Goal: Information Seeking & Learning: Check status

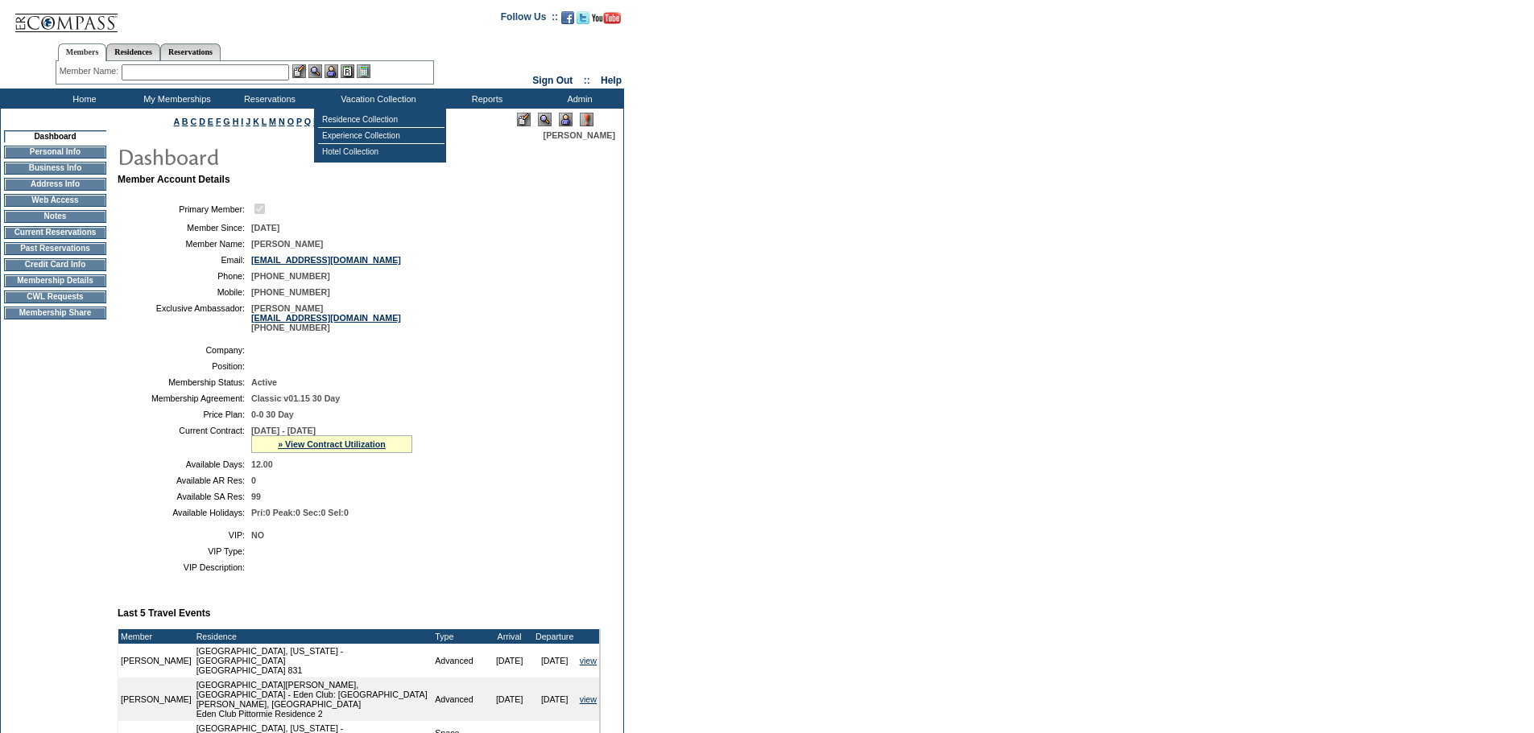
click at [566, 122] on img at bounding box center [566, 120] width 14 height 14
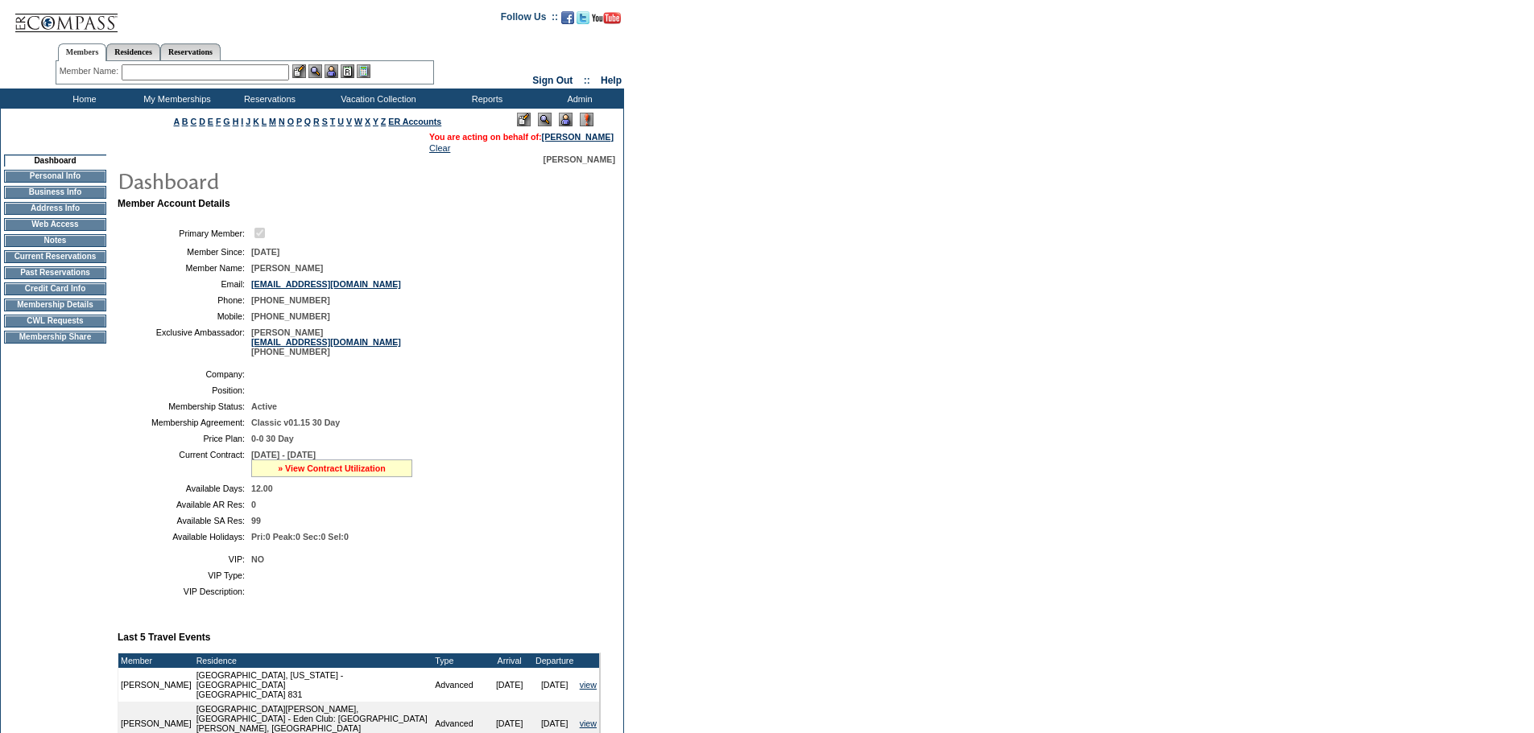
click at [293, 473] on link "» View Contract Utilization" at bounding box center [332, 469] width 108 height 10
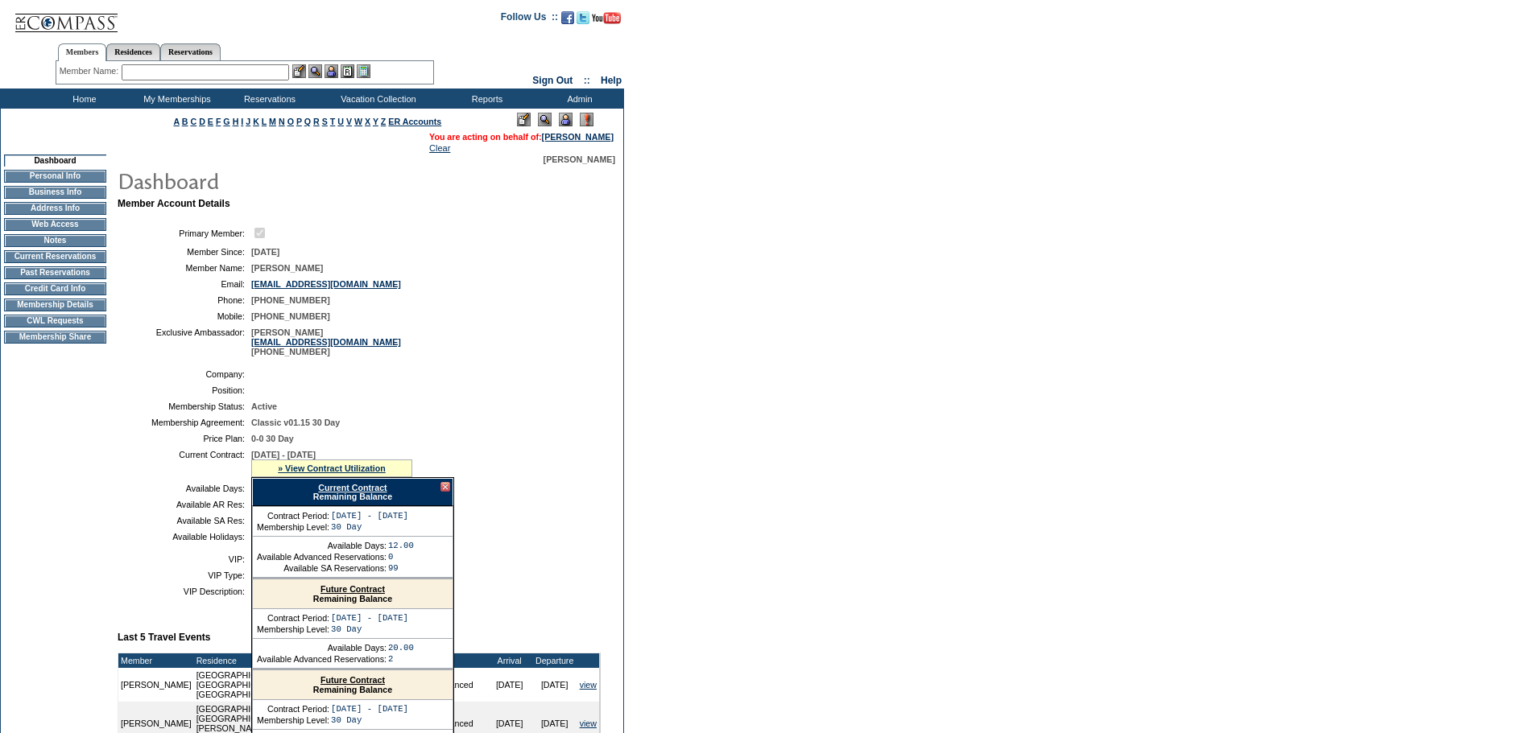
click at [350, 506] on div "Current Contract Remaining Balance" at bounding box center [352, 492] width 201 height 28
click at [348, 493] on link "Current Contract" at bounding box center [352, 488] width 68 height 10
click at [372, 122] on td "Residence Collection" at bounding box center [381, 120] width 126 height 16
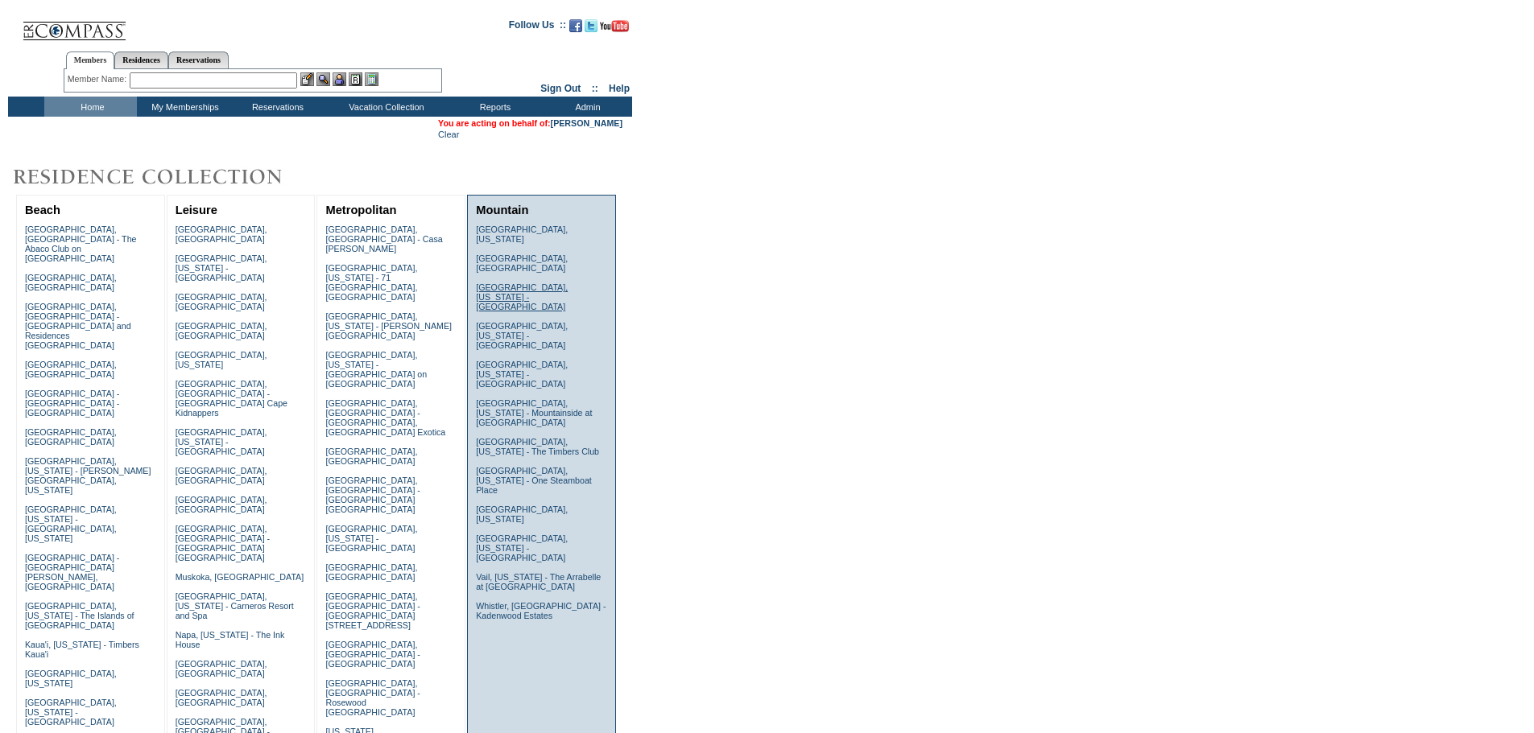
click at [527, 283] on link "[GEOGRAPHIC_DATA], [US_STATE] - [GEOGRAPHIC_DATA]" at bounding box center [522, 297] width 92 height 29
